Goal: Answer question/provide support: Share knowledge or assist other users

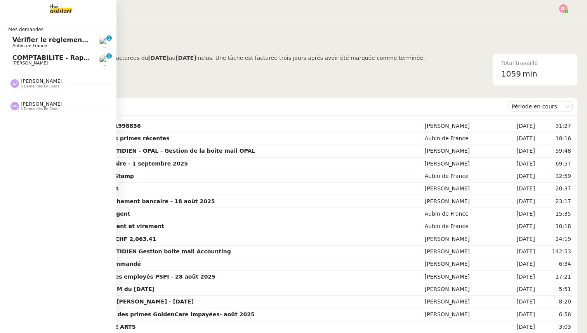
click at [34, 84] on span "[PERSON_NAME]" at bounding box center [42, 81] width 42 height 6
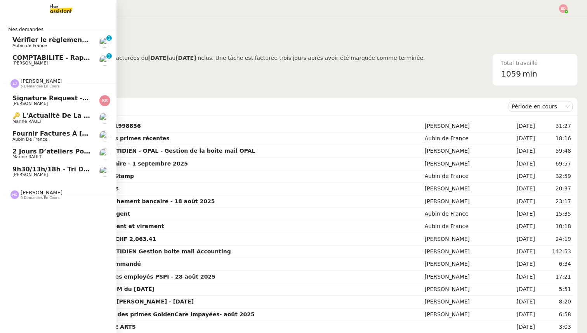
click at [34, 84] on span "[PERSON_NAME]" at bounding box center [42, 81] width 42 height 6
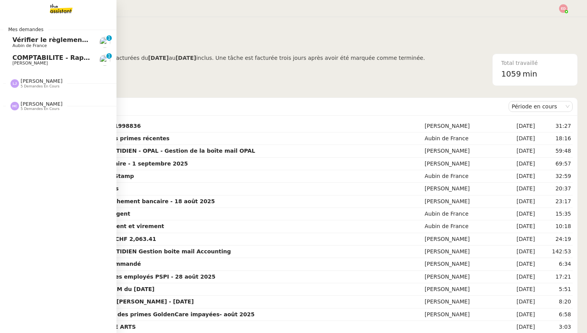
click at [31, 107] on span "5 demandes en cours" at bounding box center [40, 109] width 39 height 4
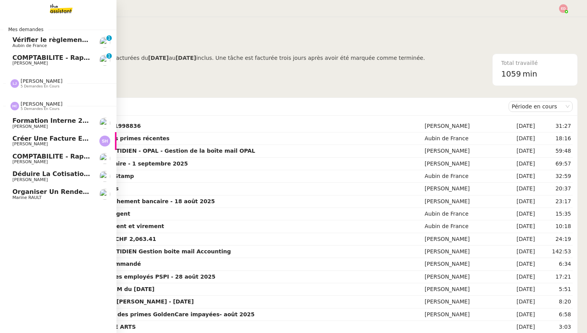
click at [31, 107] on span "5 demandes en cours" at bounding box center [40, 109] width 39 height 4
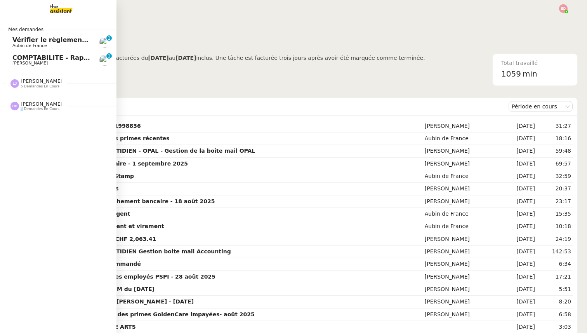
click at [31, 107] on span "5 demandes en cours" at bounding box center [40, 109] width 39 height 4
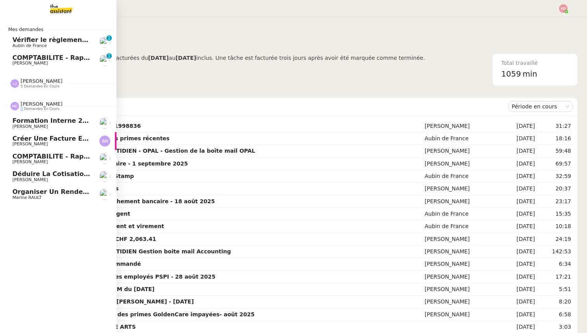
click at [31, 175] on span "Déduire la cotisation de 3671,25€ du reversement" at bounding box center [103, 173] width 182 height 7
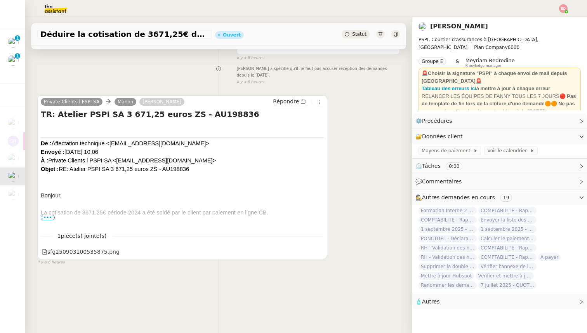
scroll to position [79, 0]
click at [47, 218] on span "•••" at bounding box center [48, 216] width 14 height 5
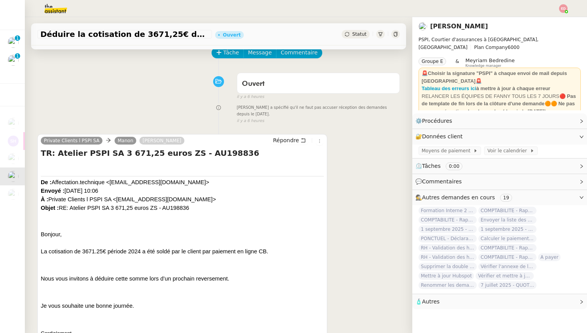
scroll to position [0, 0]
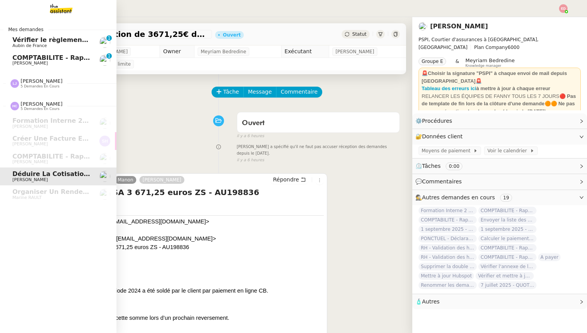
click at [21, 43] on span "Aubin de France" at bounding box center [29, 45] width 35 height 5
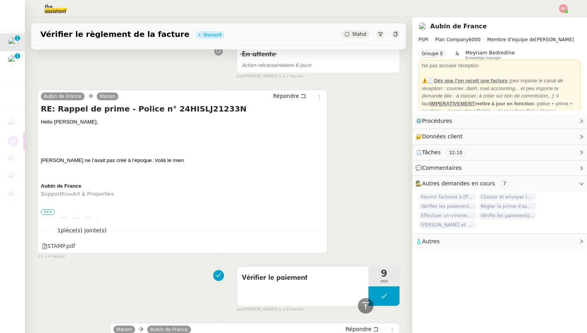
scroll to position [24, 0]
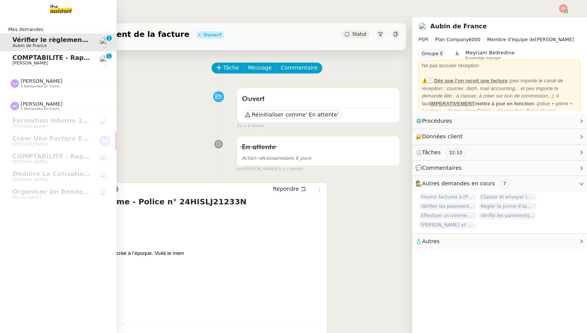
click at [18, 64] on span "[PERSON_NAME]" at bounding box center [29, 63] width 35 height 5
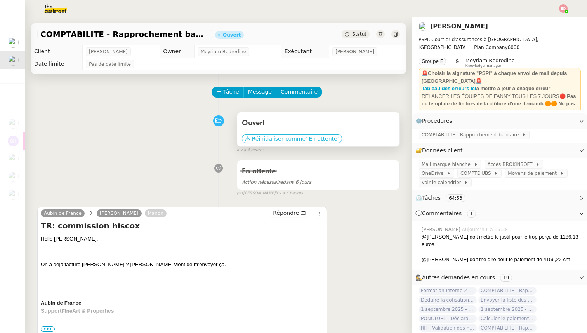
click at [272, 141] on span "Réinitialiser comme" at bounding box center [279, 139] width 54 height 8
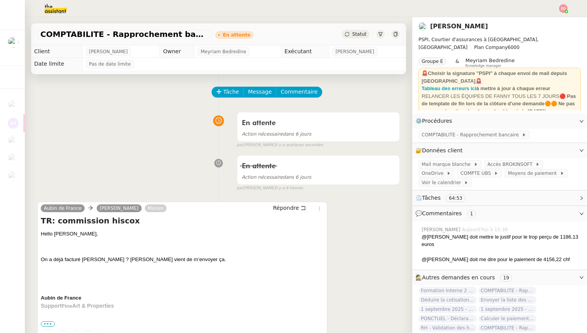
click at [55, 11] on img at bounding box center [49, 8] width 60 height 17
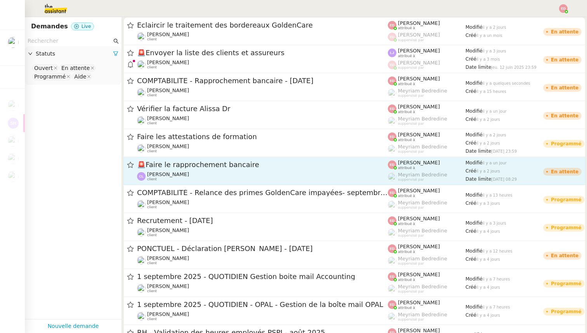
click at [181, 172] on span "[PERSON_NAME]" at bounding box center [168, 174] width 42 height 6
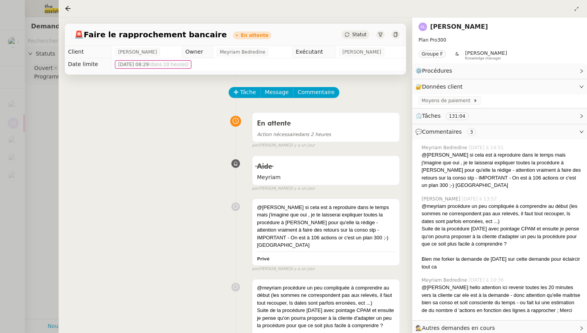
scroll to position [11, 0]
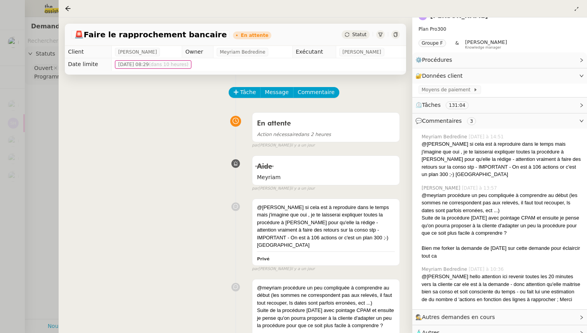
click at [458, 314] on span "Autres demandes en cours" at bounding box center [458, 317] width 73 height 6
